Goal: Information Seeking & Learning: Learn about a topic

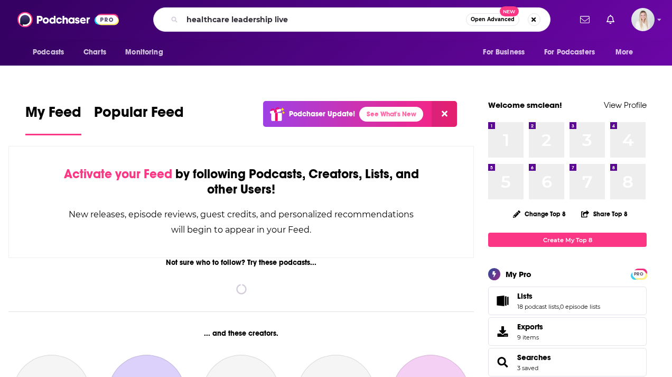
type input "healthcare leadership live"
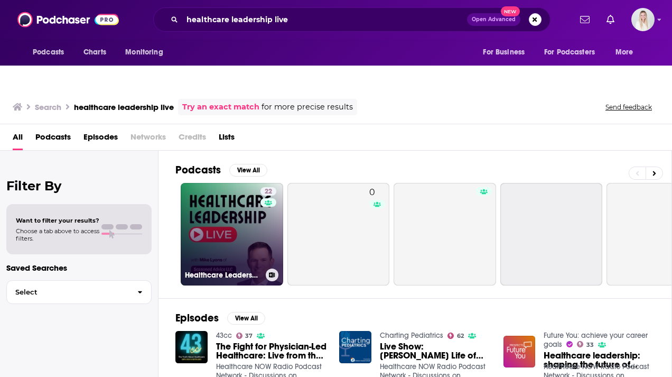
click at [252, 210] on link "22 Healthcare Leadership Live" at bounding box center [232, 234] width 103 height 103
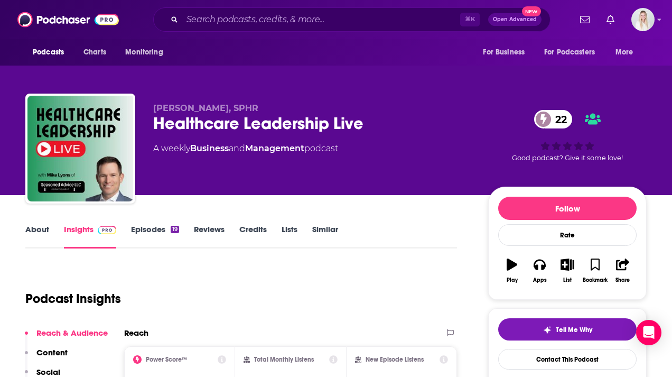
click at [41, 224] on link "About" at bounding box center [37, 236] width 24 height 24
